Goal: Information Seeking & Learning: Understand process/instructions

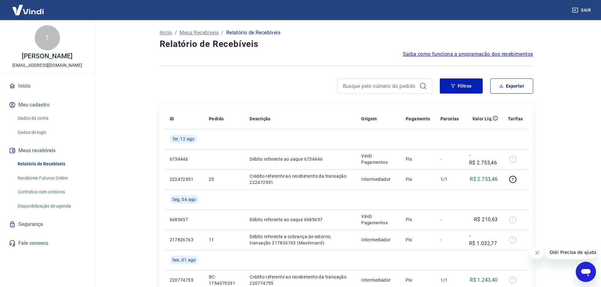
click at [491, 54] on span "Saiba como funciona a programação dos recebimentos" at bounding box center [468, 54] width 130 height 8
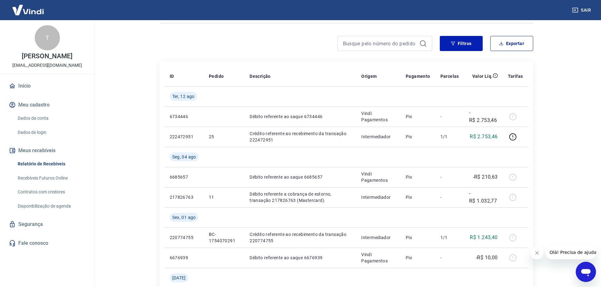
scroll to position [32, 0]
